Goal: Navigation & Orientation: Find specific page/section

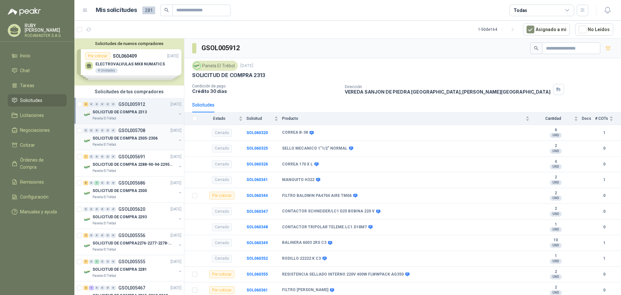
click at [117, 138] on p "SOLICITUD DE COMPRA 2305-2306" at bounding box center [125, 138] width 65 height 6
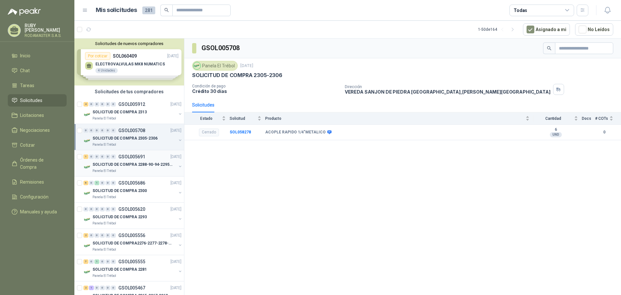
click at [120, 153] on div "1 0 0 0 0 0 GSOL005691 [DATE]" at bounding box center [132, 157] width 99 height 8
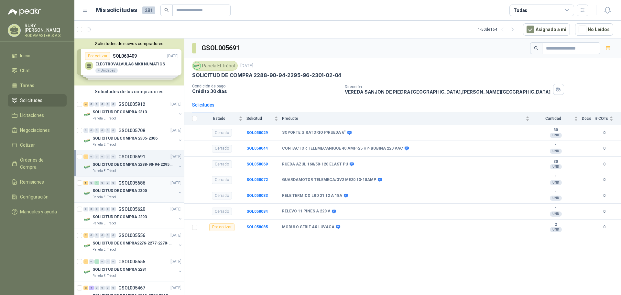
click at [124, 180] on p "GSOL005686" at bounding box center [131, 182] width 27 height 5
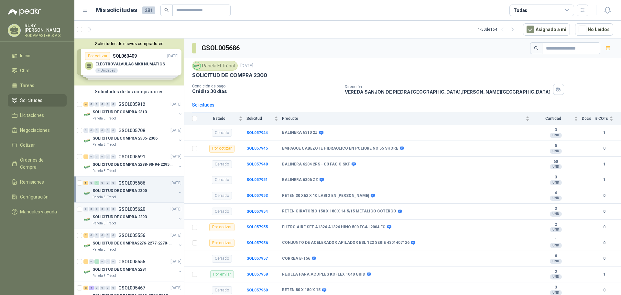
click at [141, 211] on p "GSOL005620" at bounding box center [131, 209] width 27 height 5
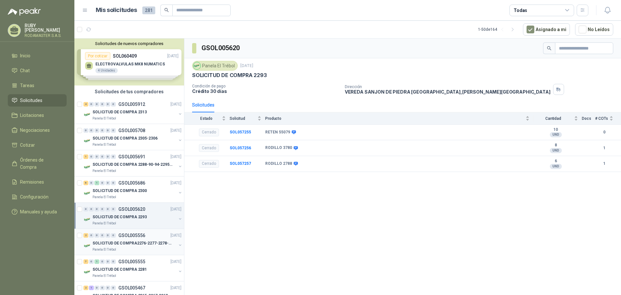
click at [129, 238] on div "2 0 0 0 0 0 GSOL005556 [DATE]" at bounding box center [132, 235] width 99 height 8
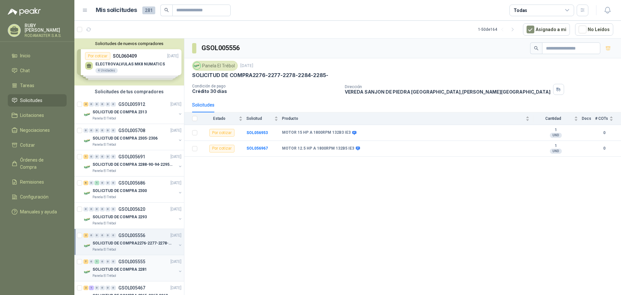
click at [127, 266] on p "SOLICITUD DE COMPRA 2281" at bounding box center [120, 269] width 54 height 6
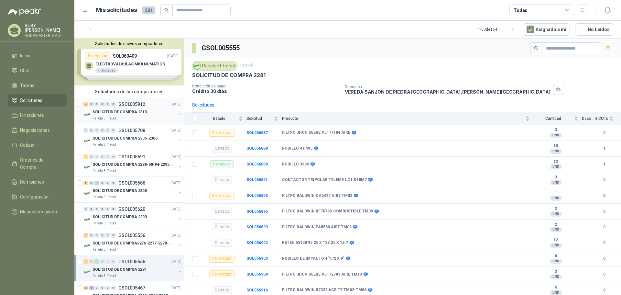
click at [108, 111] on p "SOLICITUD DE COMPRA 2313" at bounding box center [120, 112] width 54 height 6
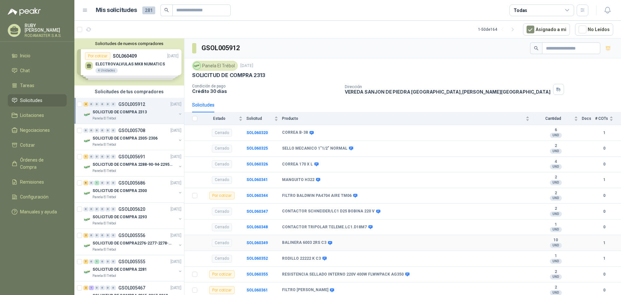
scroll to position [48, 0]
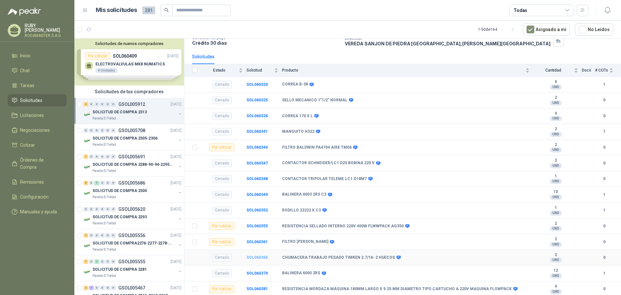
click at [253, 259] on b "SOL060365" at bounding box center [256, 257] width 21 height 5
